Goal: Find contact information: Find contact information

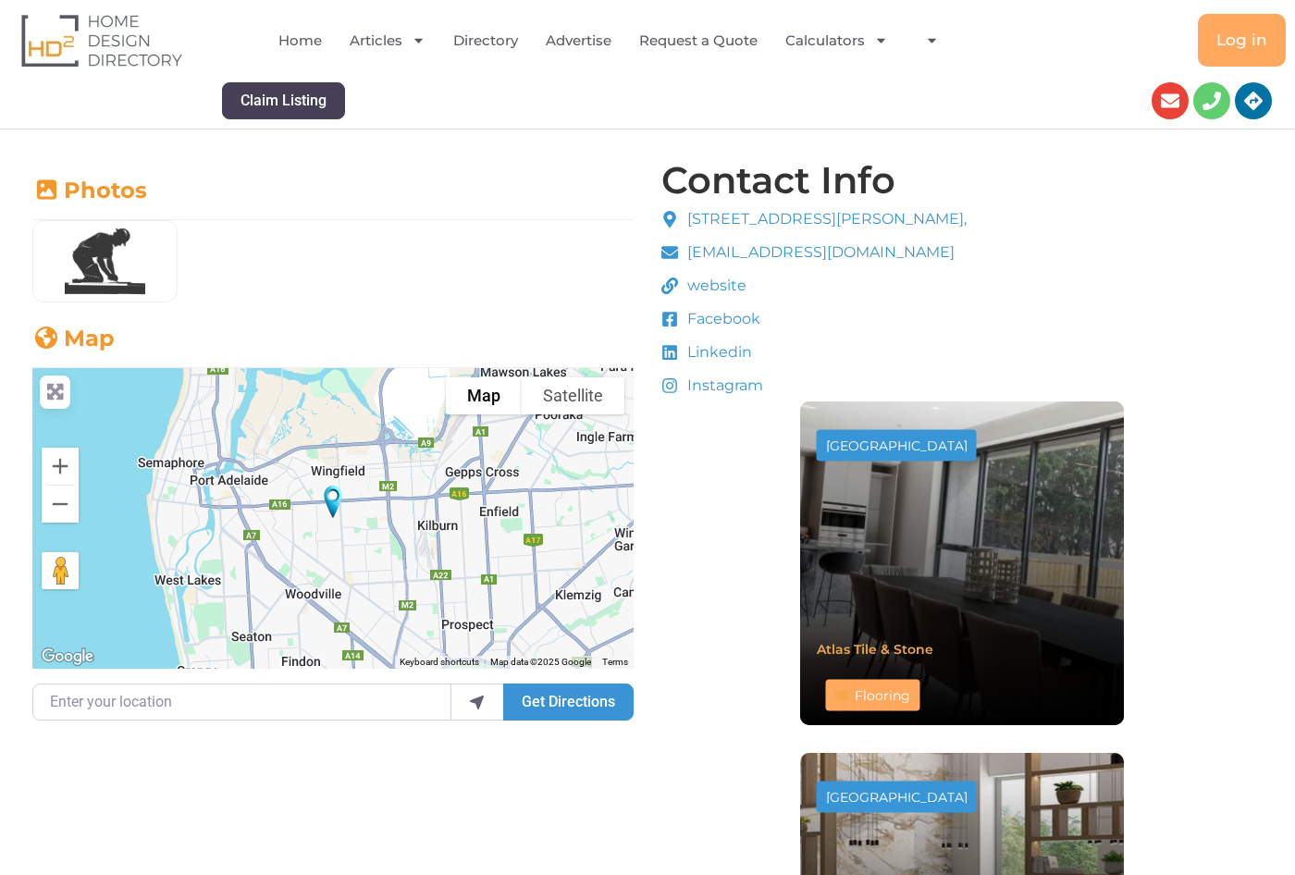
scroll to position [555, 0]
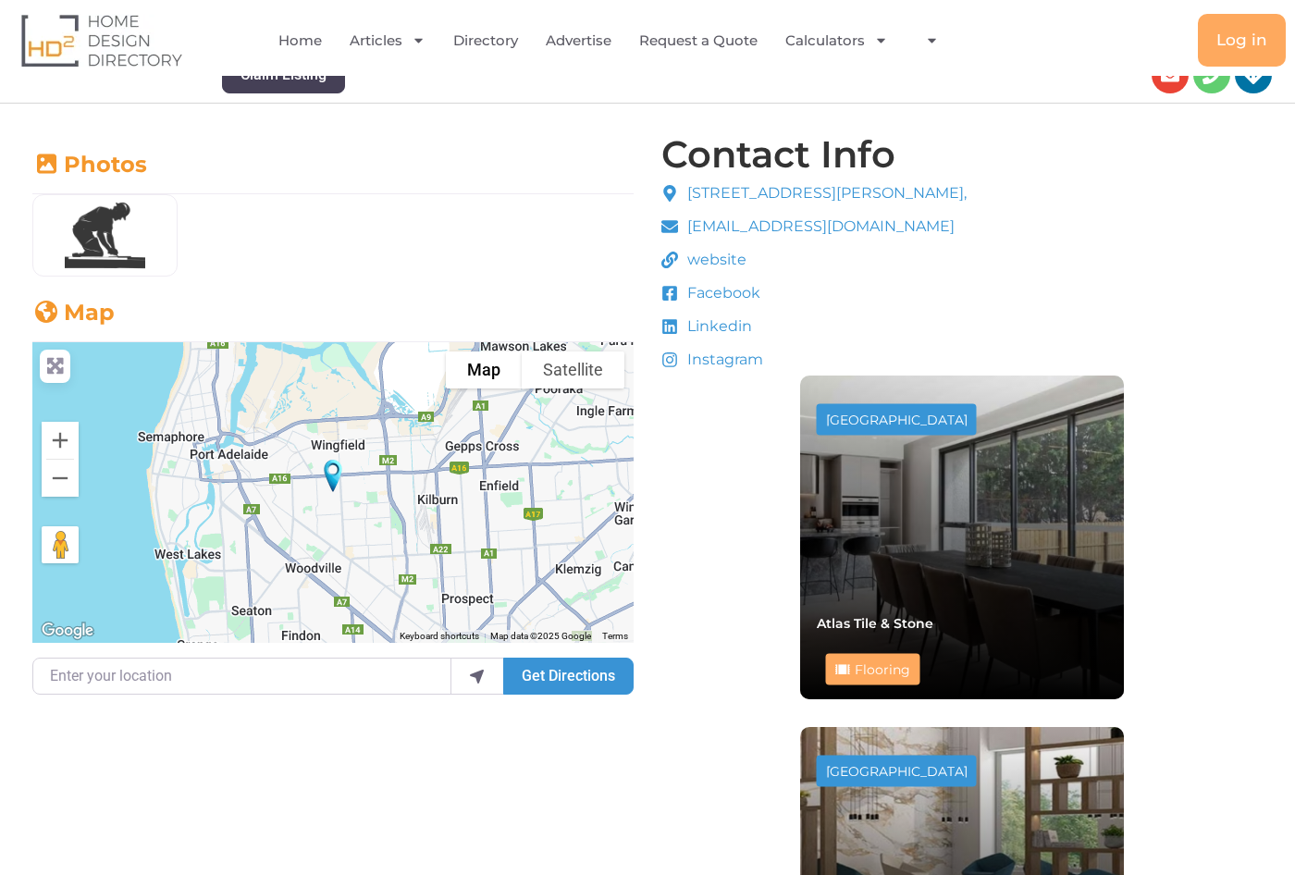
click at [722, 266] on span "website" at bounding box center [715, 260] width 64 height 22
click at [723, 263] on span "website" at bounding box center [715, 260] width 64 height 22
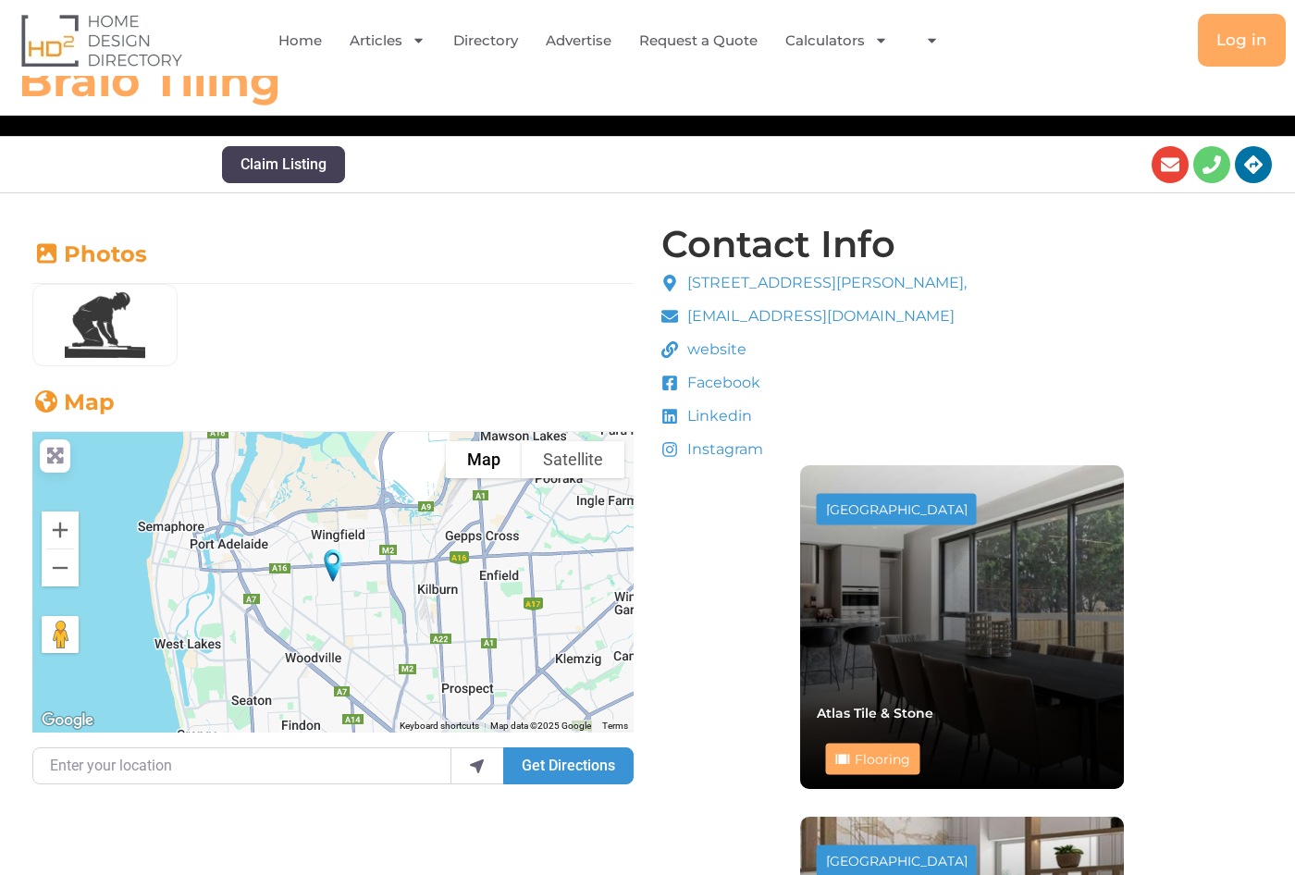
scroll to position [463, 0]
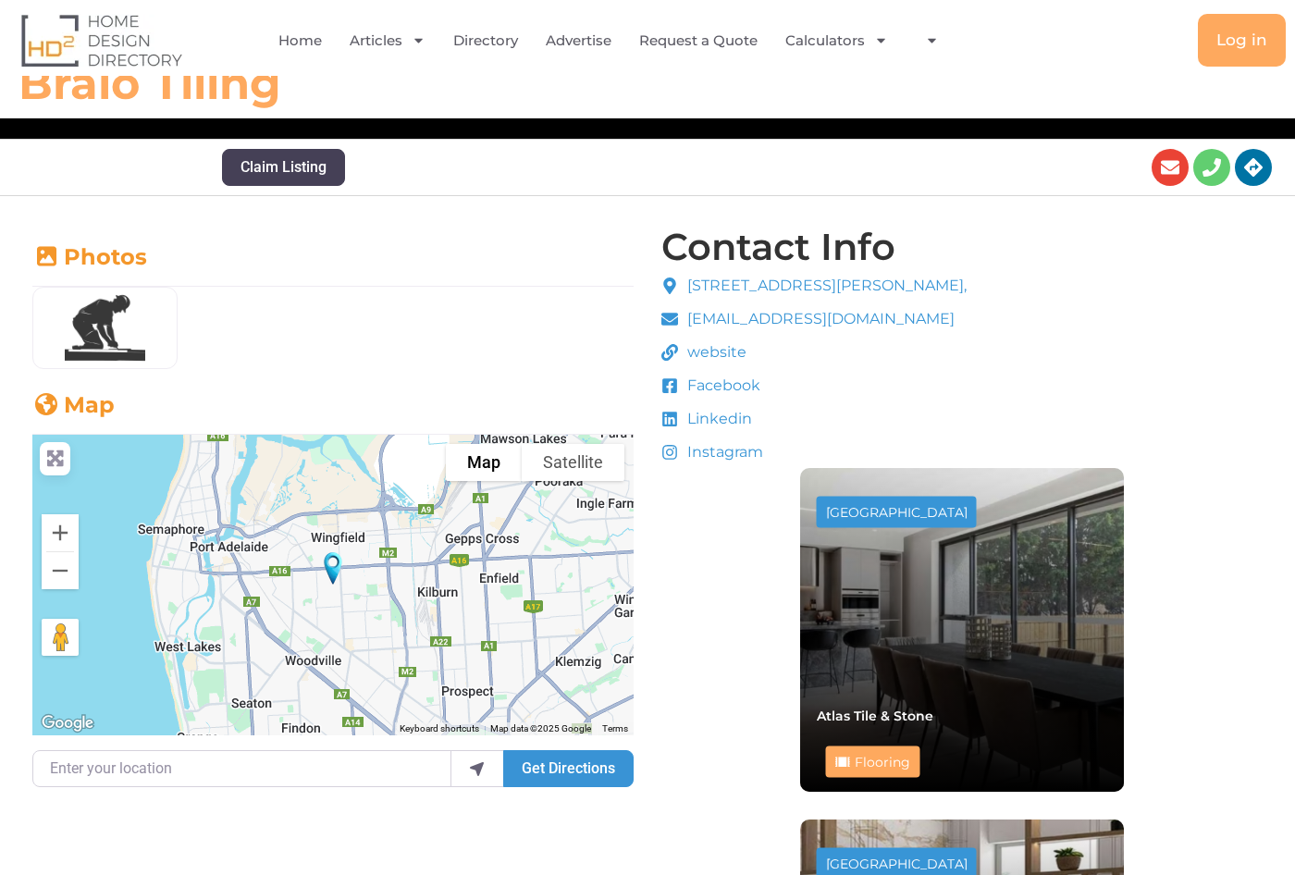
click at [702, 349] on span "website" at bounding box center [715, 352] width 64 height 22
drag, startPoint x: 702, startPoint y: 349, endPoint x: 667, endPoint y: 353, distance: 35.4
click at [667, 353] on icon at bounding box center [670, 352] width 17 height 17
drag, startPoint x: 692, startPoint y: 352, endPoint x: 608, endPoint y: 343, distance: 84.6
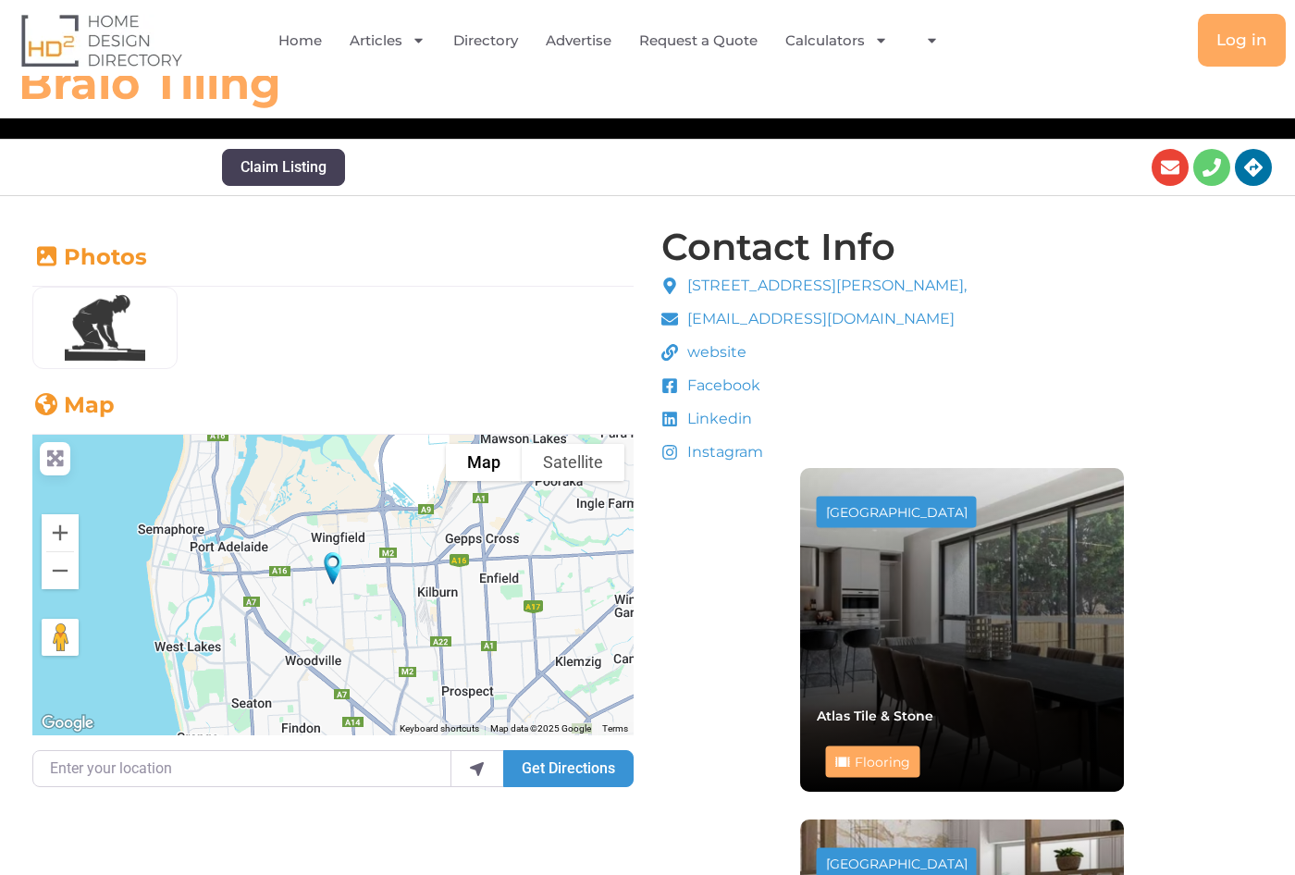
click at [609, 347] on div "Tiler" at bounding box center [333, 324] width 609 height 90
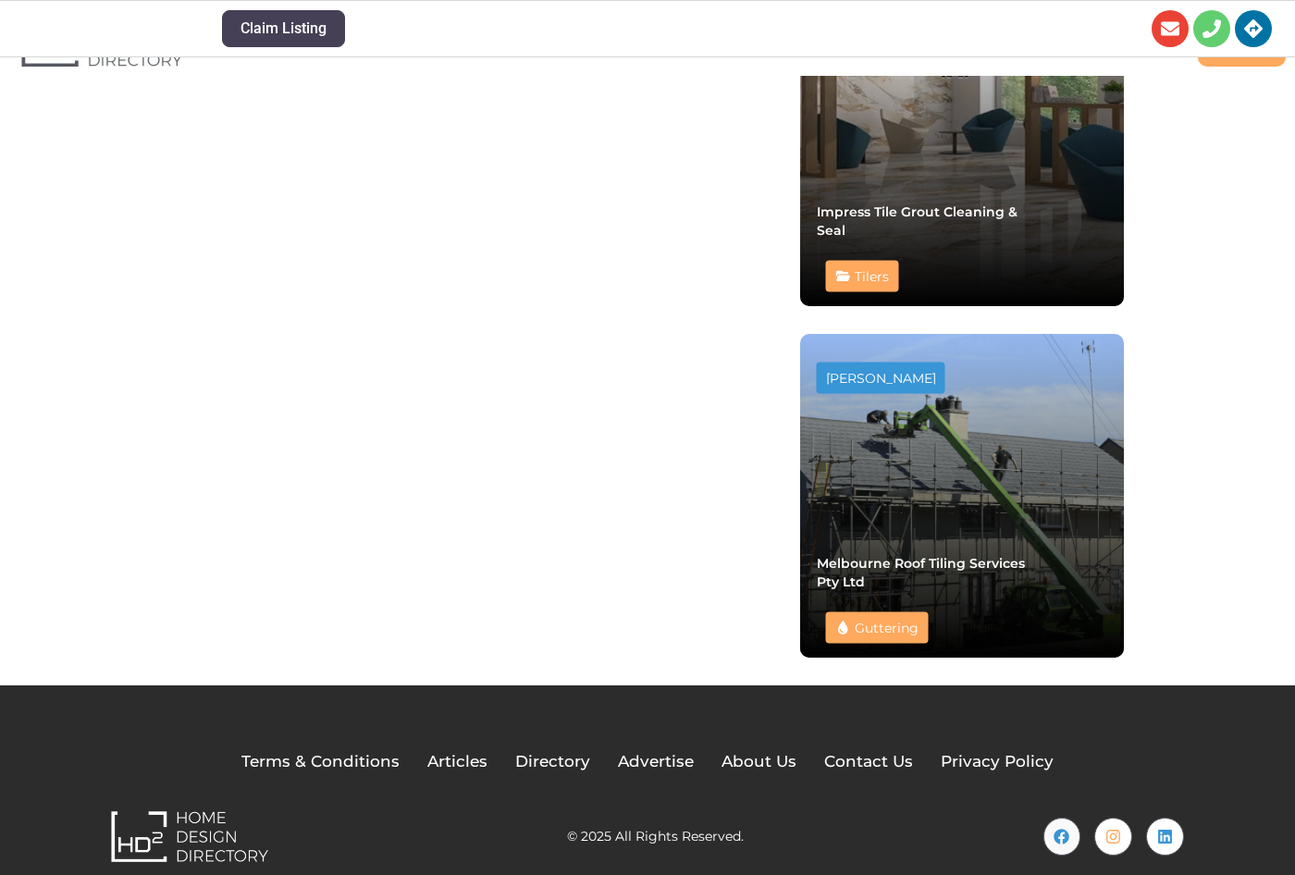
scroll to position [1324, 0]
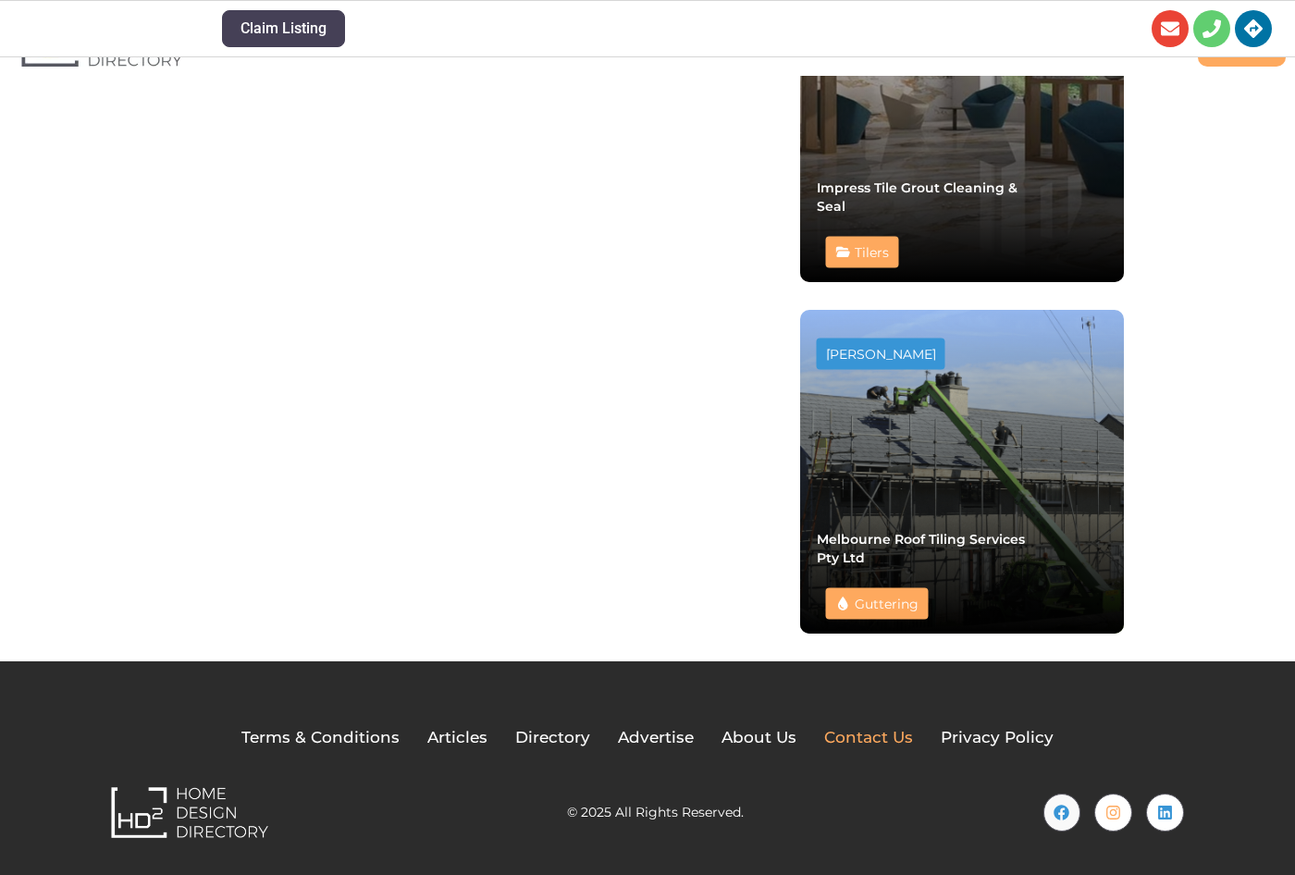
click at [852, 736] on span "Contact Us" at bounding box center [868, 738] width 89 height 24
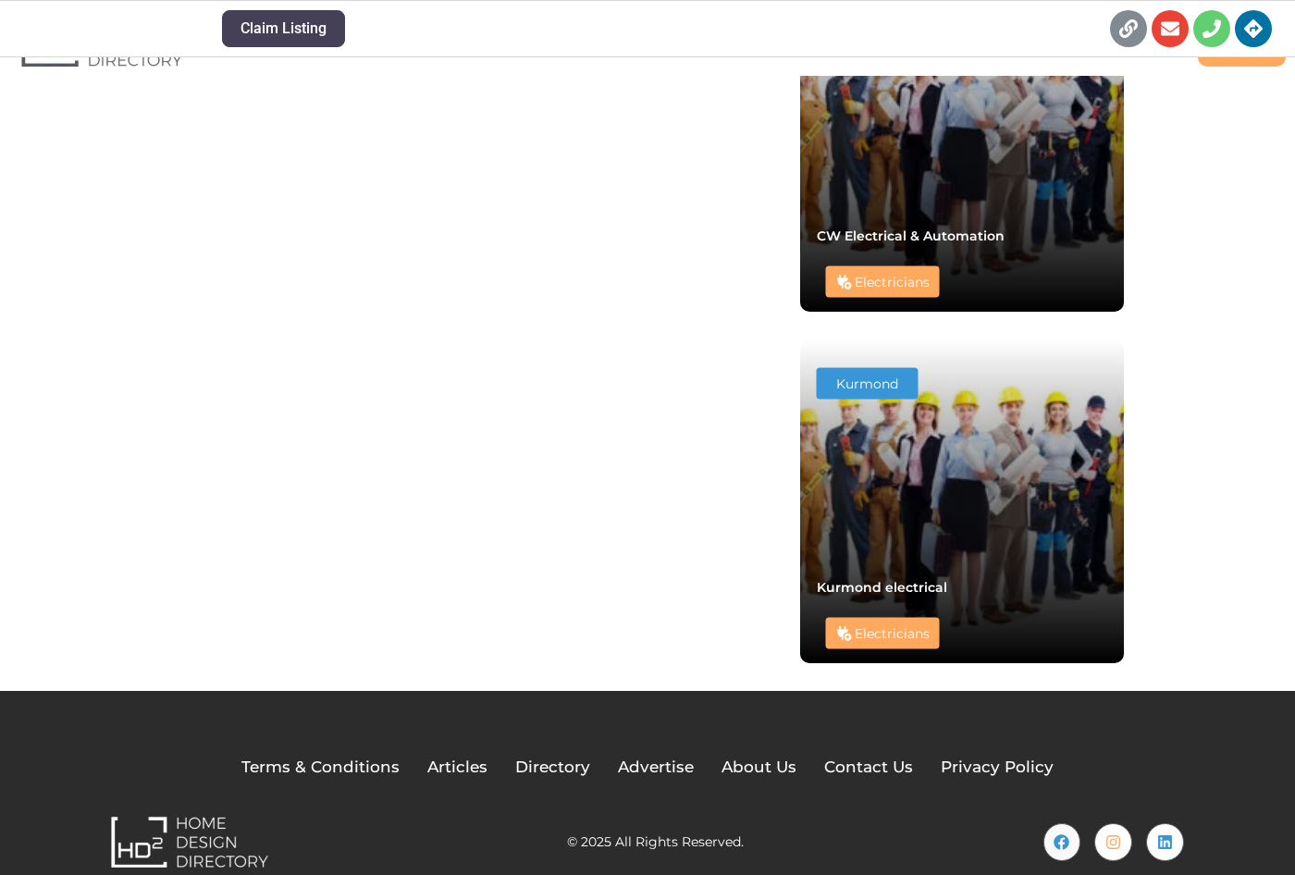
scroll to position [1295, 0]
